Goal: Find specific page/section: Find specific page/section

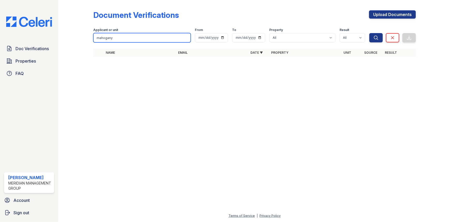
drag, startPoint x: 0, startPoint y: 0, endPoint x: 84, endPoint y: 31, distance: 89.4
click at [87, 32] on div "Document Verifications Upload Documents Filter Applicant or unit mahogany From …" at bounding box center [254, 35] width 376 height 70
click at [369, 33] on button "Search" at bounding box center [375, 37] width 13 height 9
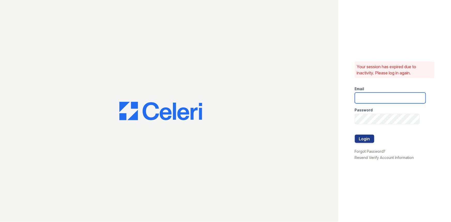
type input "athomas@mmgmgt.com"
click at [363, 142] on button "Login" at bounding box center [364, 139] width 19 height 8
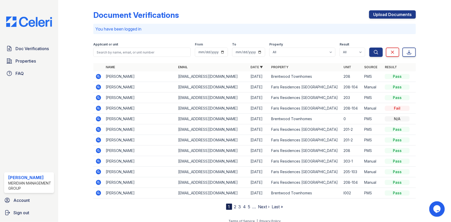
click at [279, 65] on th "Property" at bounding box center [305, 67] width 72 height 8
click at [279, 67] on link "Property" at bounding box center [279, 67] width 17 height 4
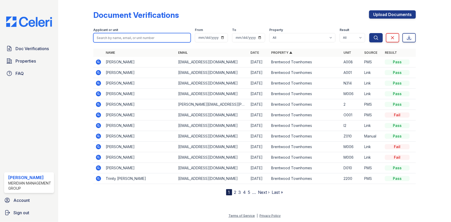
click at [121, 38] on input "search" at bounding box center [141, 37] width 97 height 9
type input "m"
type input "Mahogany"
click at [369, 33] on button "Search" at bounding box center [375, 37] width 13 height 9
